Goal: Task Accomplishment & Management: Manage account settings

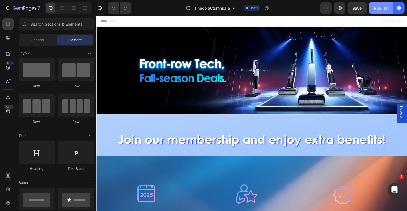
click at [376, 9] on div "Publish" at bounding box center [381, 8] width 14 height 6
click at [399, 9] on icon "button" at bounding box center [399, 8] width 6 height 6
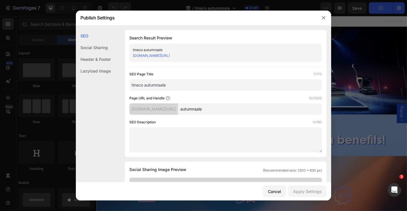
drag, startPoint x: 195, startPoint y: 88, endPoint x: 76, endPoint y: 105, distance: 120.3
paste input "2025 Fall Sale [GEOGRAPHIC_DATA]"
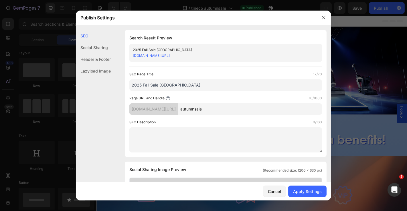
drag, startPoint x: 173, startPoint y: 86, endPoint x: 159, endPoint y: 87, distance: 14.4
click at [159, 87] on input "2025 Fall Sale [GEOGRAPHIC_DATA]" at bounding box center [225, 85] width 193 height 11
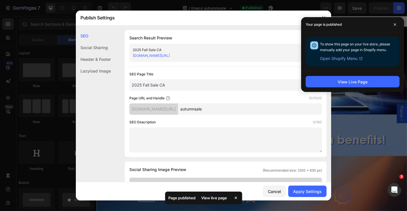
type input "2025 Fall Sale CA"
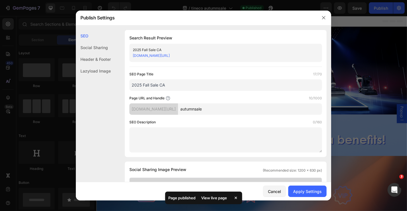
click at [223, 109] on input "autumnsale" at bounding box center [250, 109] width 144 height 11
drag, startPoint x: 223, startPoint y: 109, endPoint x: 191, endPoint y: 114, distance: 32.9
click at [191, 114] on div "[DOMAIN_NAME][URL] autumnsale" at bounding box center [225, 109] width 193 height 11
paste input "2025 Fall Sale [GEOGRAPHIC_DATA]"
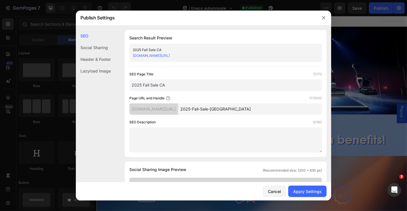
click at [212, 110] on input "2025-Fall-Sale-[GEOGRAPHIC_DATA]" at bounding box center [250, 109] width 144 height 11
click at [220, 112] on input "2025-fall-Sale-[GEOGRAPHIC_DATA]" at bounding box center [250, 109] width 144 height 11
click at [229, 110] on input "2025-fall-sale-[GEOGRAPHIC_DATA]" at bounding box center [250, 109] width 144 height 11
drag, startPoint x: 228, startPoint y: 108, endPoint x: 241, endPoint y: 111, distance: 12.8
click at [241, 111] on input "2025-fall-sale-[GEOGRAPHIC_DATA]" at bounding box center [250, 109] width 144 height 11
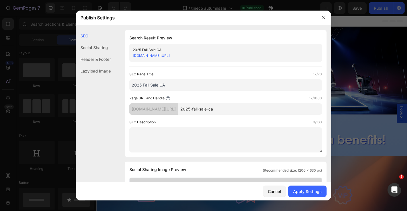
click at [240, 111] on input "2025-fall-sale-ca" at bounding box center [250, 109] width 144 height 11
type input "2025-fall-sale-ca"
click at [313, 193] on div "Apply Settings" at bounding box center [307, 192] width 29 height 6
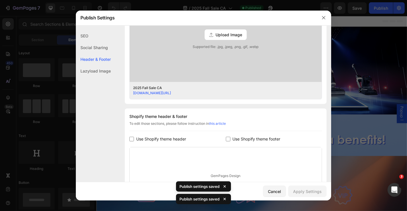
scroll to position [260, 0]
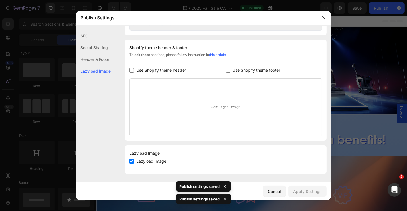
click at [251, 71] on span "Use Shopify theme footer" at bounding box center [257, 70] width 48 height 7
checkbox input "true"
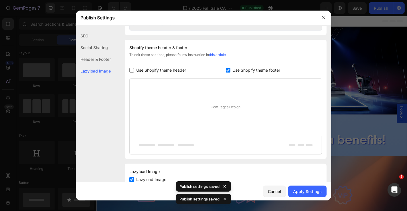
click at [174, 70] on span "Use Shopify theme header" at bounding box center [161, 70] width 50 height 7
checkbox input "true"
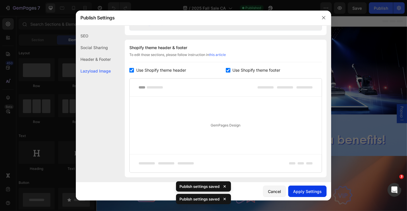
click at [309, 192] on div "Apply Settings" at bounding box center [307, 192] width 29 height 6
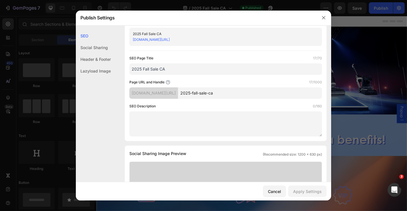
scroll to position [0, 0]
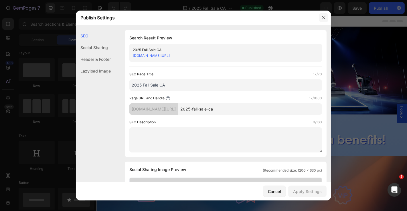
click at [326, 16] on button "button" at bounding box center [323, 17] width 9 height 9
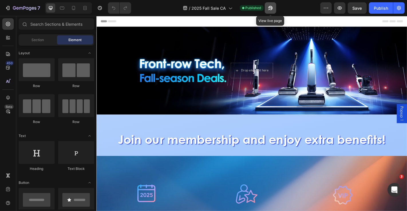
click at [270, 9] on icon "button" at bounding box center [270, 8] width 4 height 4
